Goal: Check status: Check status

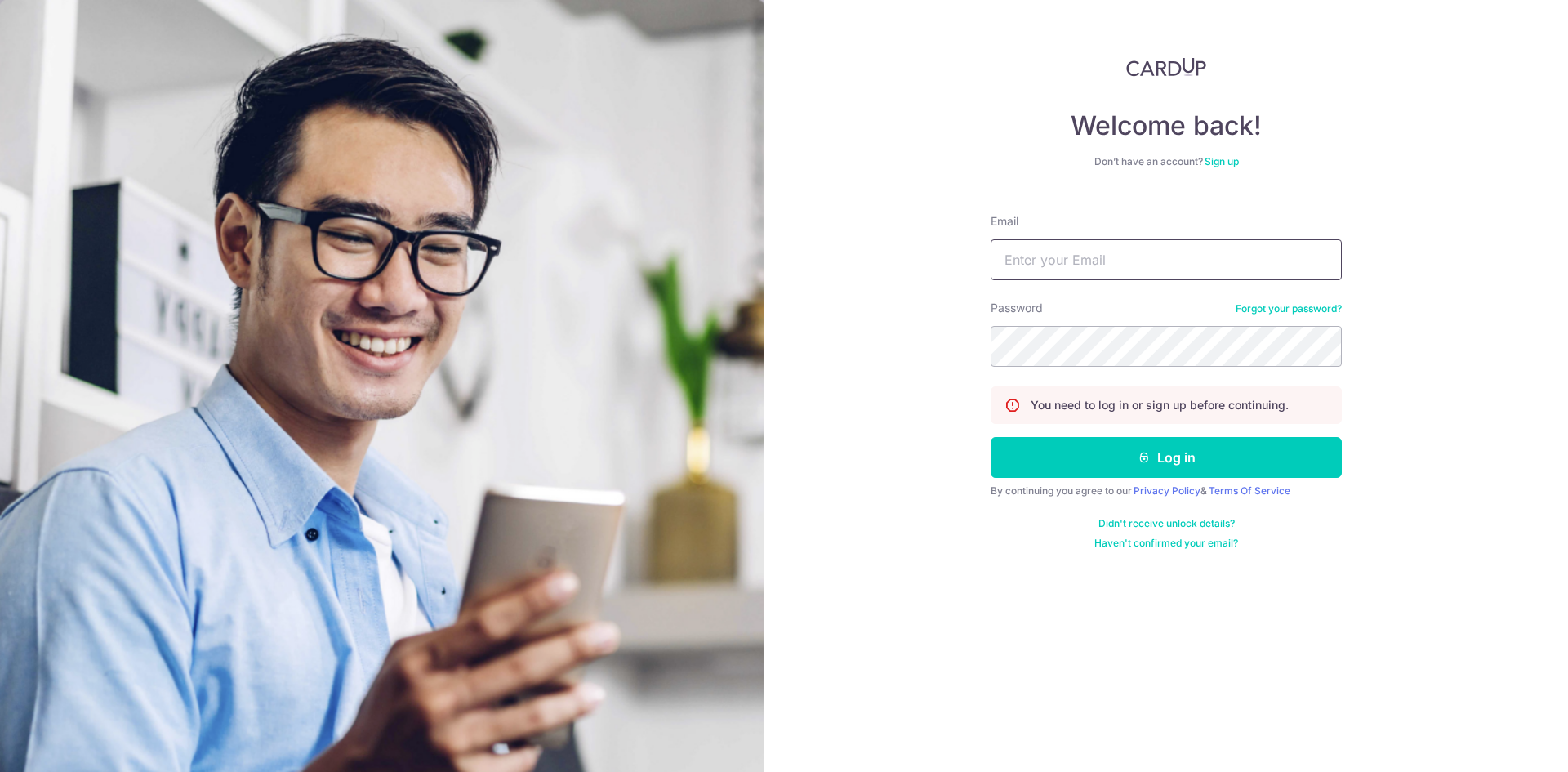
click at [1103, 268] on input "Email" at bounding box center [1166, 259] width 351 height 40
type input "[EMAIL_ADDRESS][DOMAIN_NAME]"
click at [1274, 469] on button "Log in" at bounding box center [1166, 457] width 351 height 40
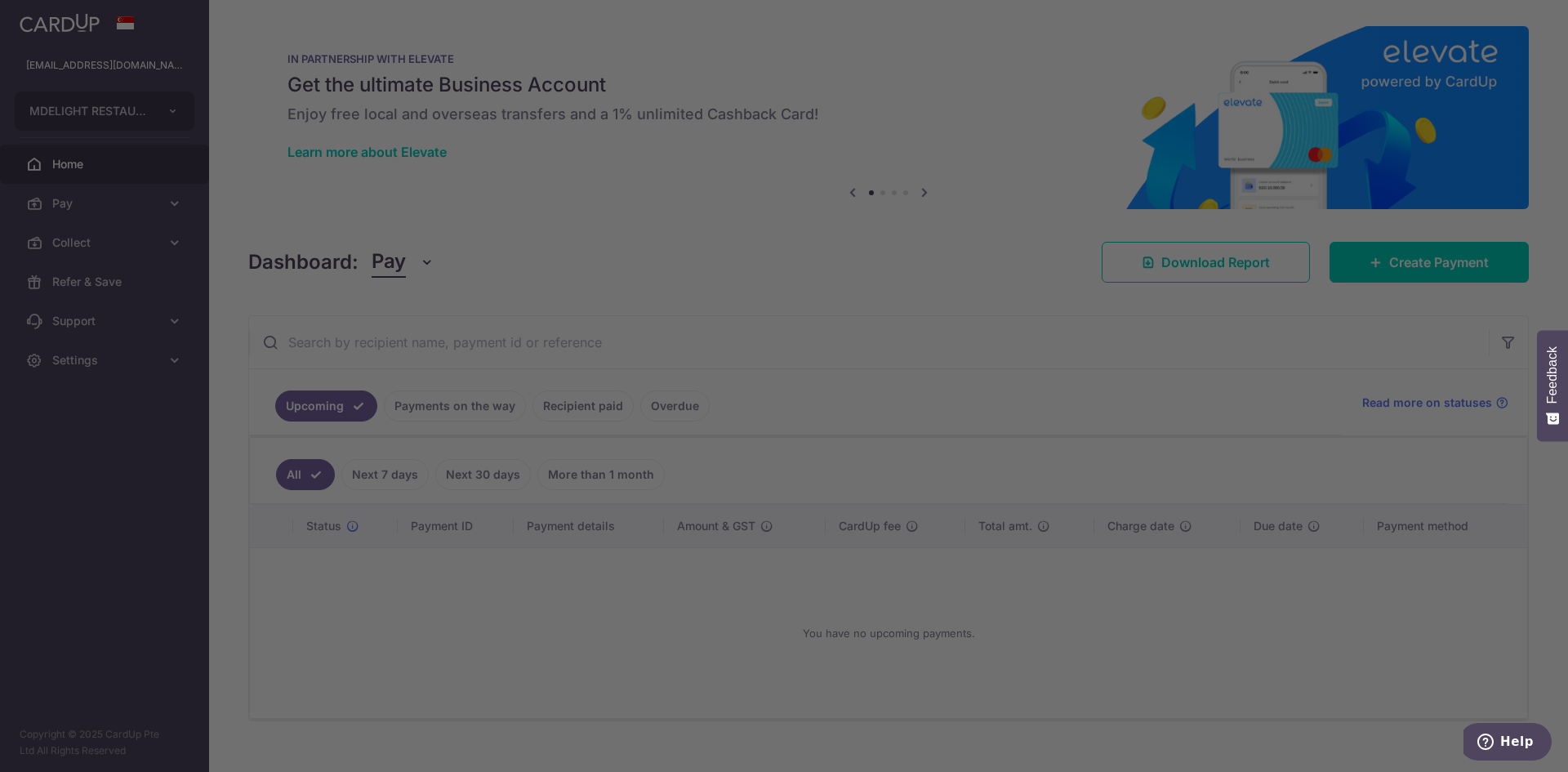
click at [487, 407] on div at bounding box center [792, 390] width 1583 height 779
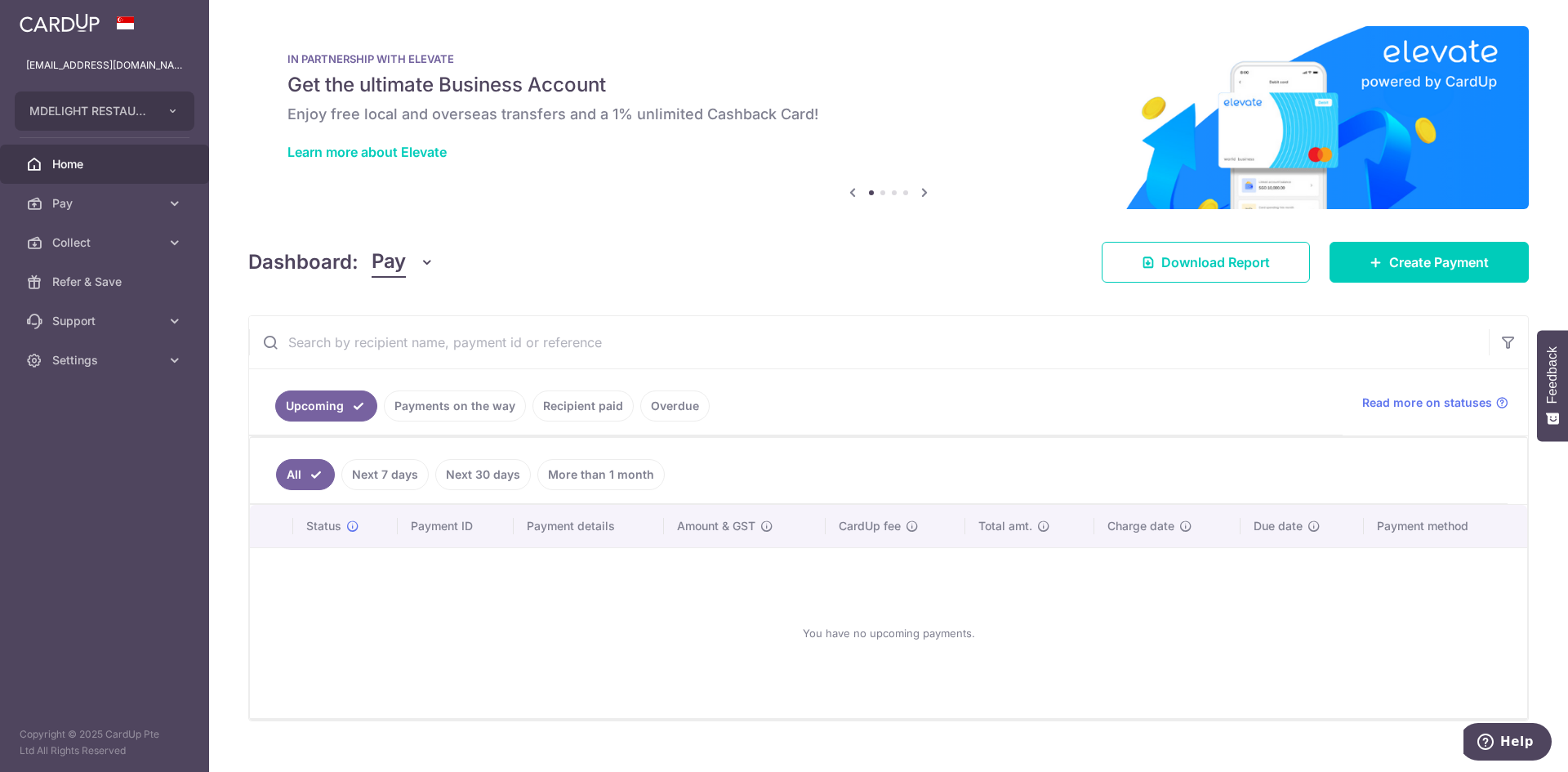
click at [423, 259] on icon "button" at bounding box center [427, 262] width 16 height 16
click at [404, 350] on link "Collect" at bounding box center [457, 347] width 170 height 39
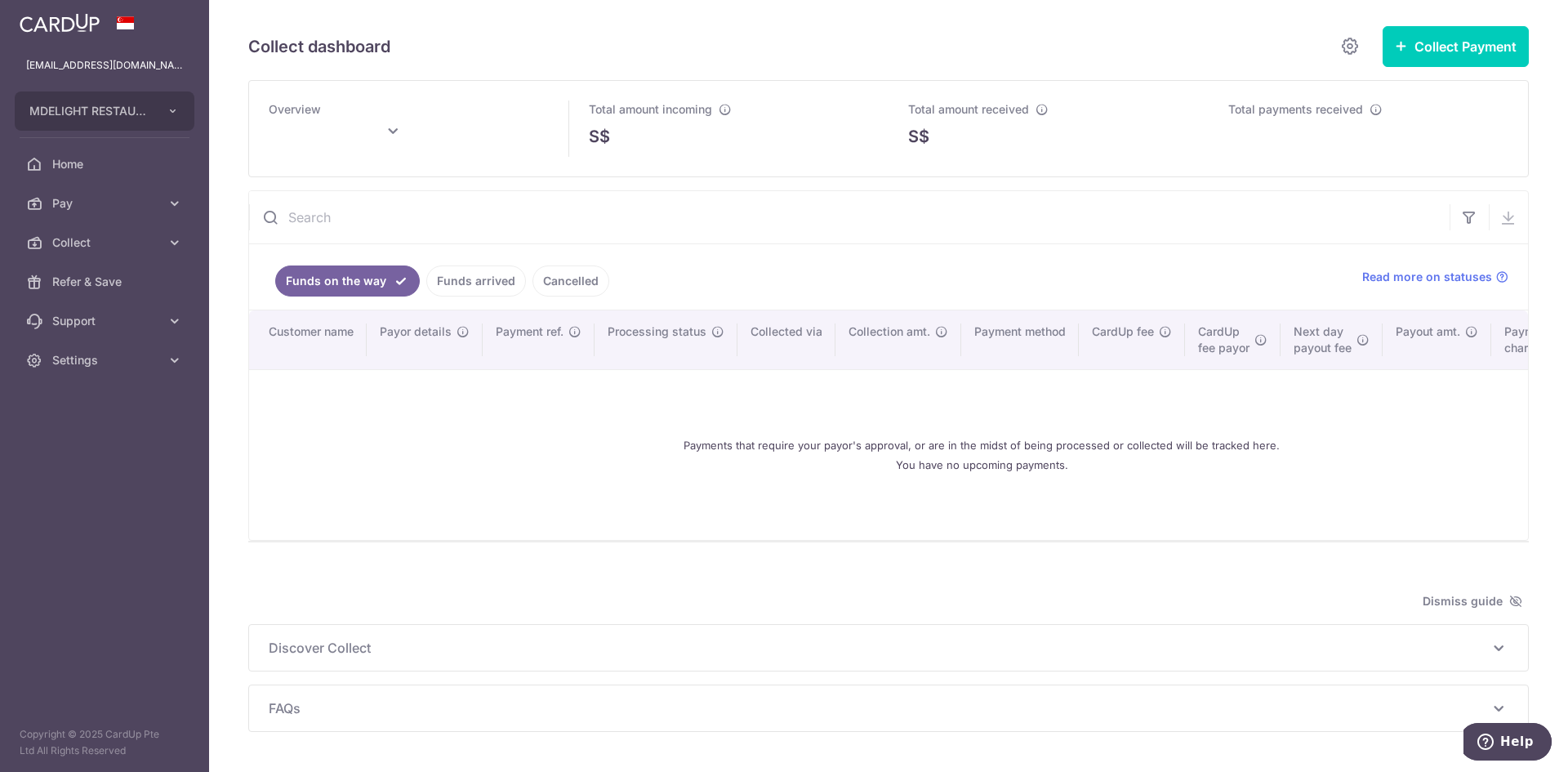
click at [473, 279] on link "Funds arrived" at bounding box center [476, 281] width 100 height 31
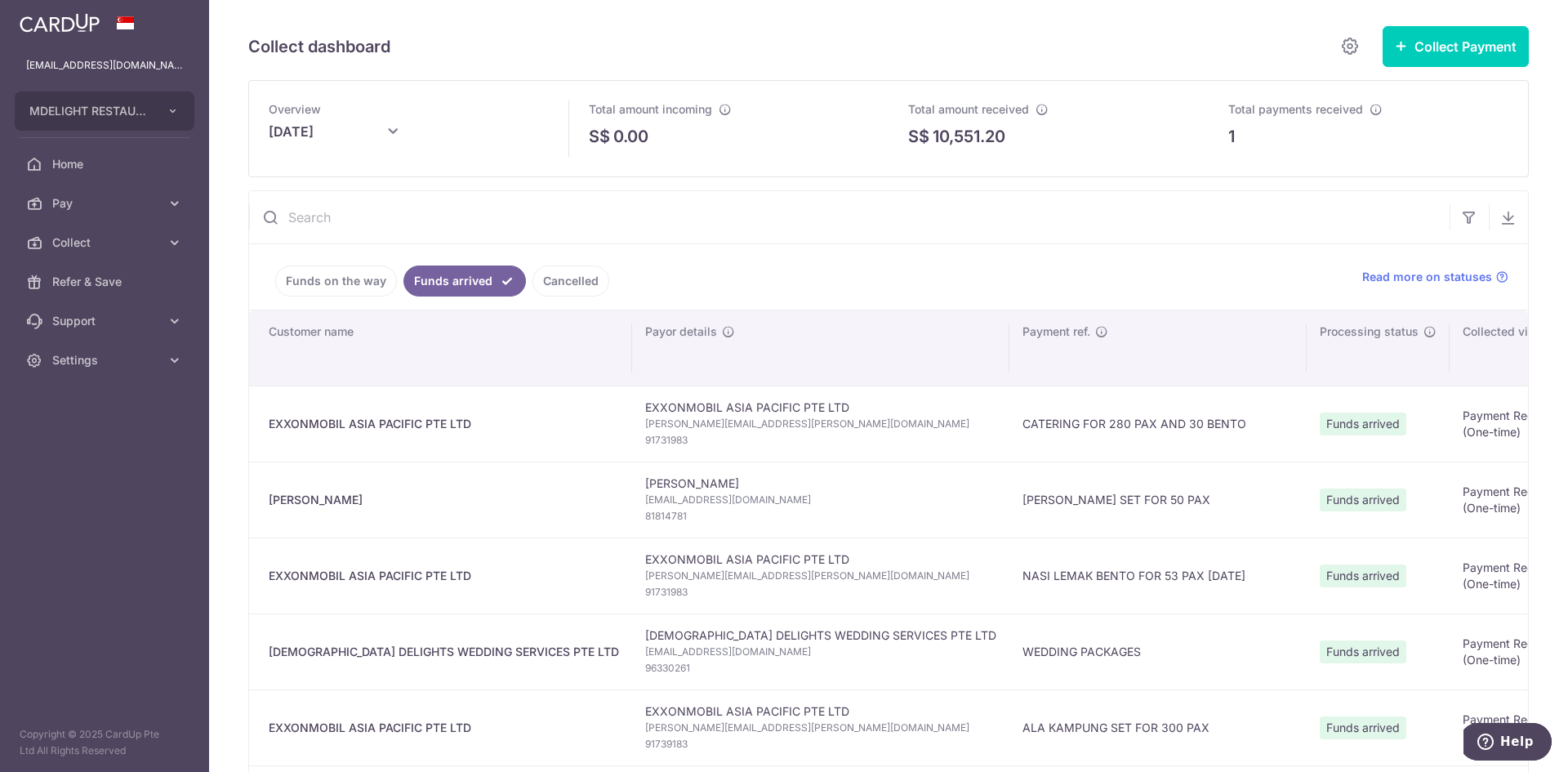
click at [391, 133] on icon at bounding box center [393, 132] width 20 height 20
type input "October 2025"
click at [469, 49] on div "Collect dashboard" at bounding box center [808, 47] width 1118 height 32
click at [82, 156] on span "Home" at bounding box center [106, 164] width 108 height 16
